Goal: Check status: Check status

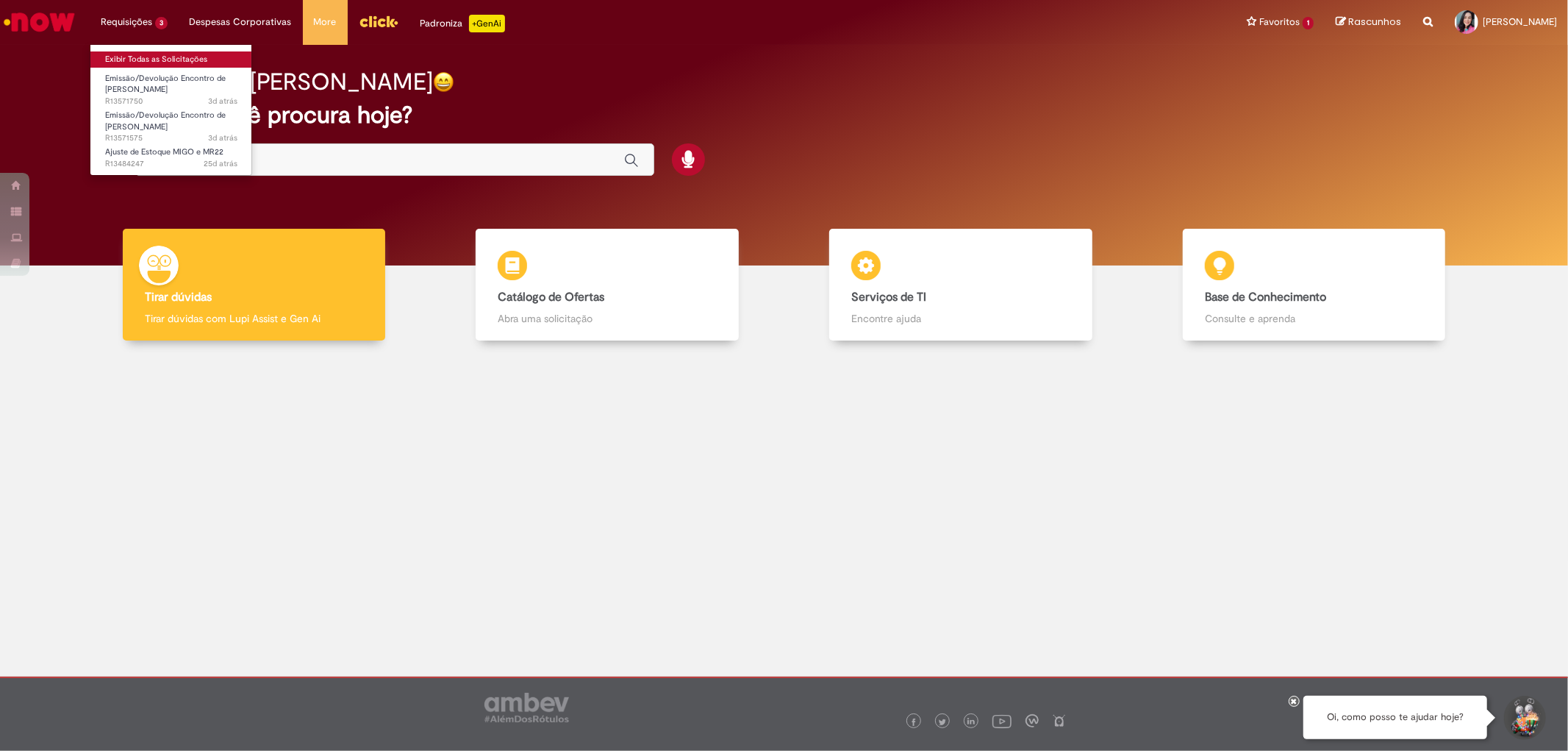
click at [138, 52] on link "Exibir Todas as Solicitações" at bounding box center [171, 59] width 162 height 16
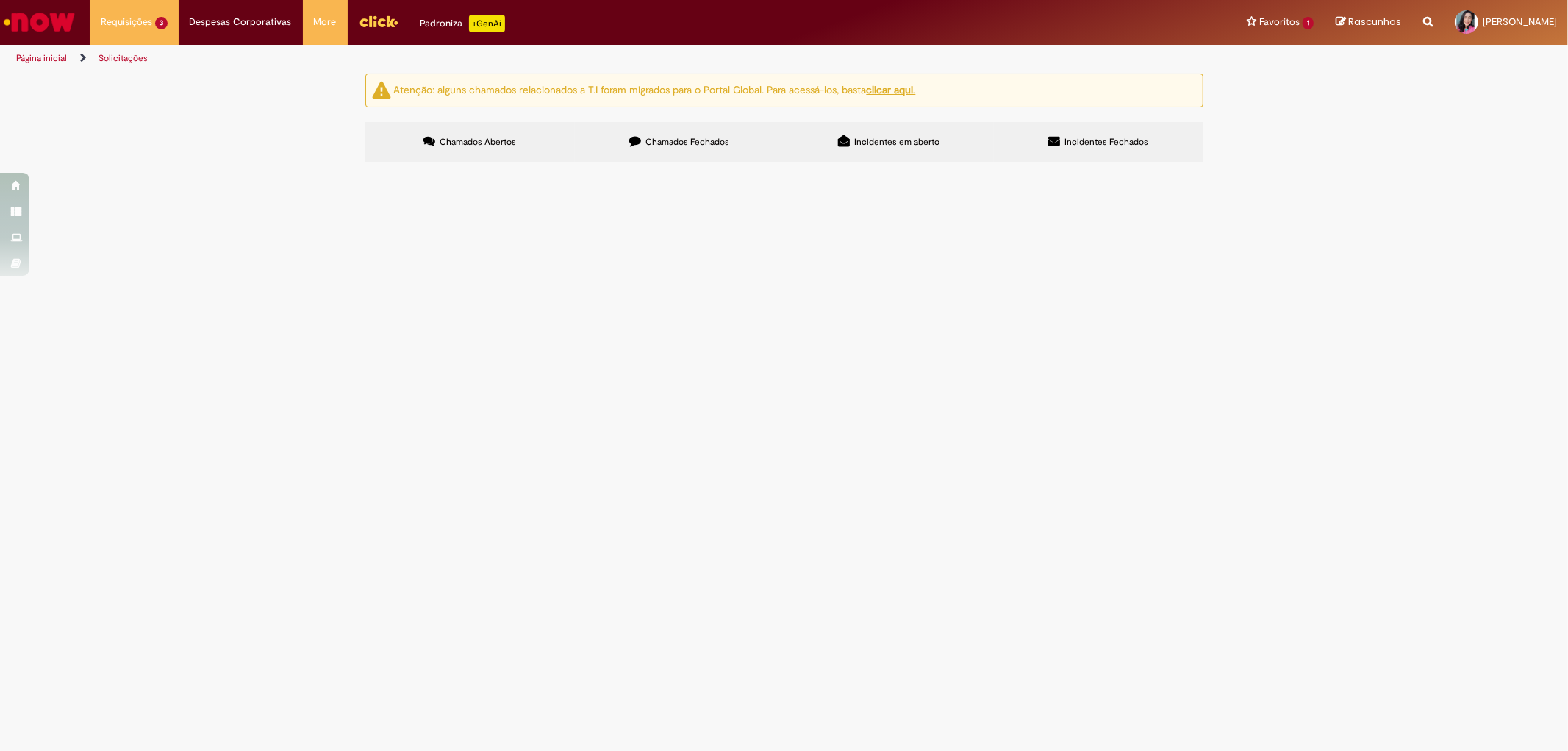
click at [0, 0] on span "EC EXP. Nepomuceno CG" at bounding box center [0, 0] width 0 height 0
click at [0, 0] on span "Bom dia!! A NF 162803 entrou de forma parcial, ficando pendente parte do saldo,…" at bounding box center [0, 0] width 0 height 0
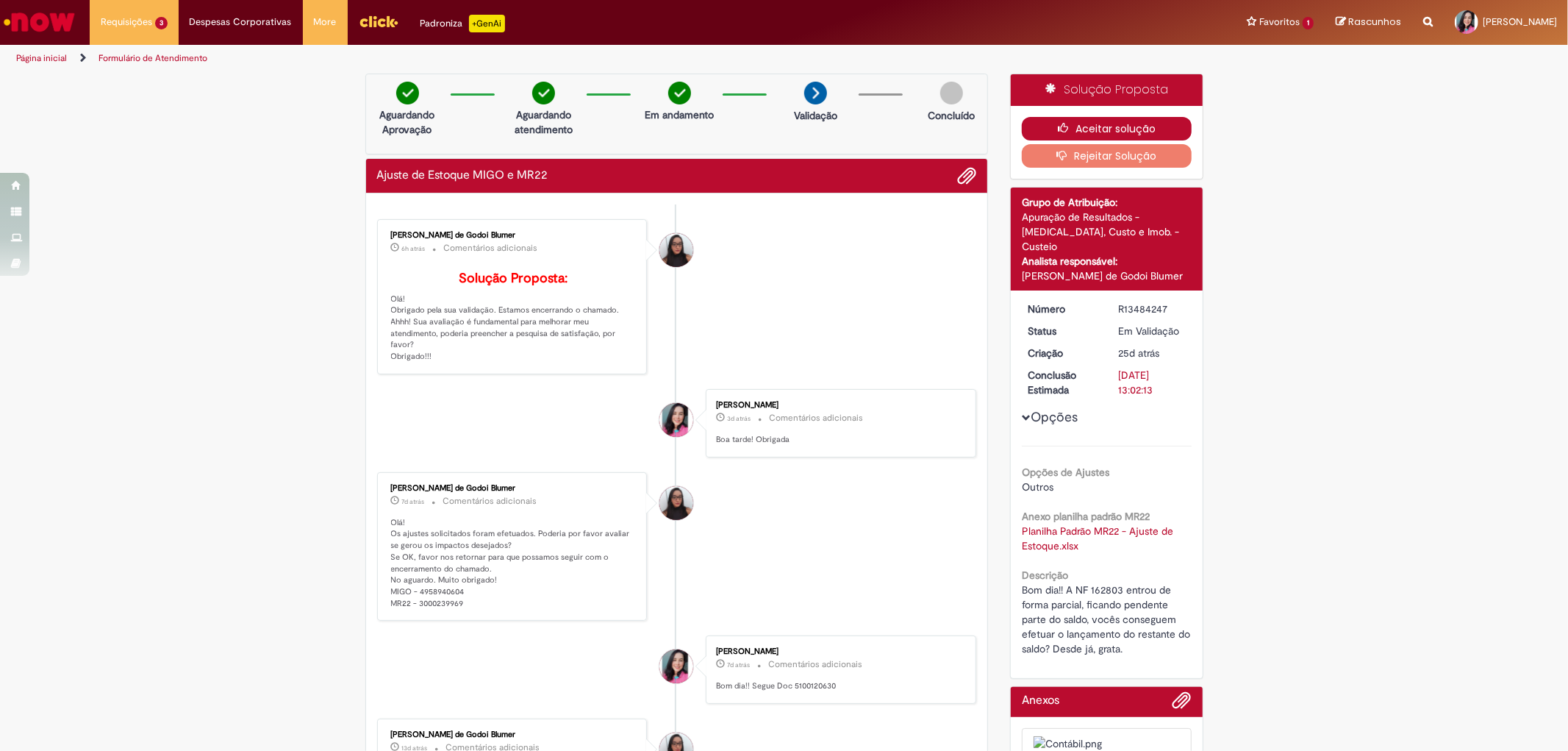
click at [1081, 128] on button "Aceitar solução" at bounding box center [1106, 128] width 170 height 24
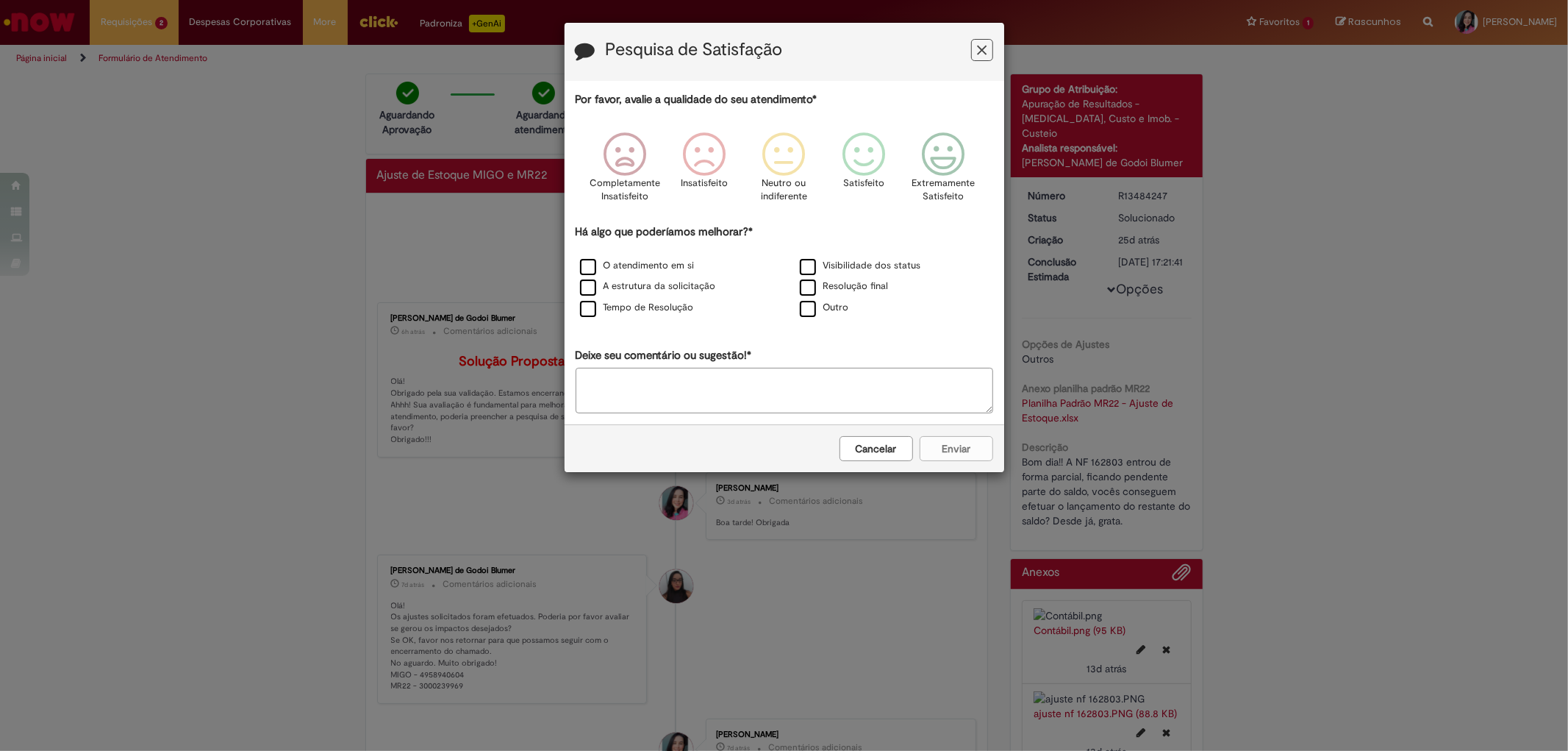
click at [983, 48] on icon "Feedback" at bounding box center [982, 50] width 9 height 15
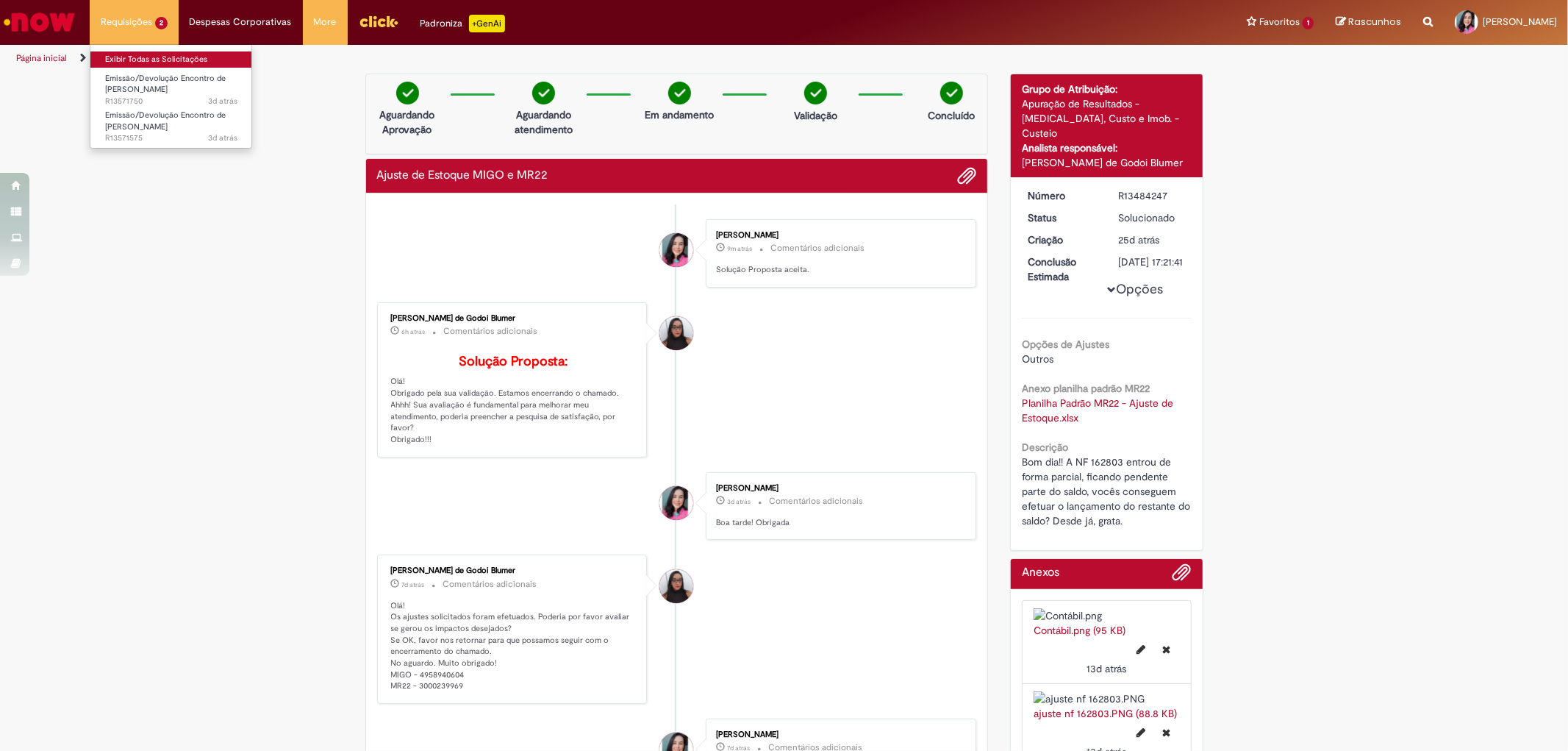
click at [144, 56] on link "Exibir Todas as Solicitações" at bounding box center [171, 59] width 162 height 16
